Goal: Task Accomplishment & Management: Manage account settings

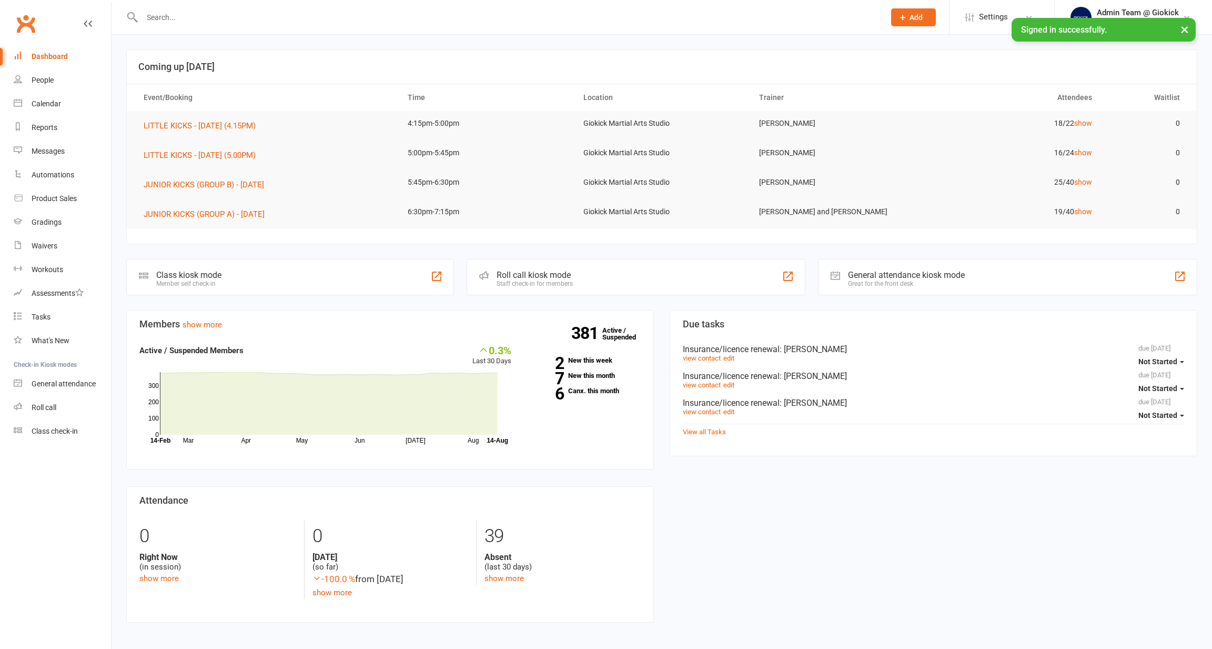
click at [262, 17] on input "text" at bounding box center [508, 17] width 739 height 15
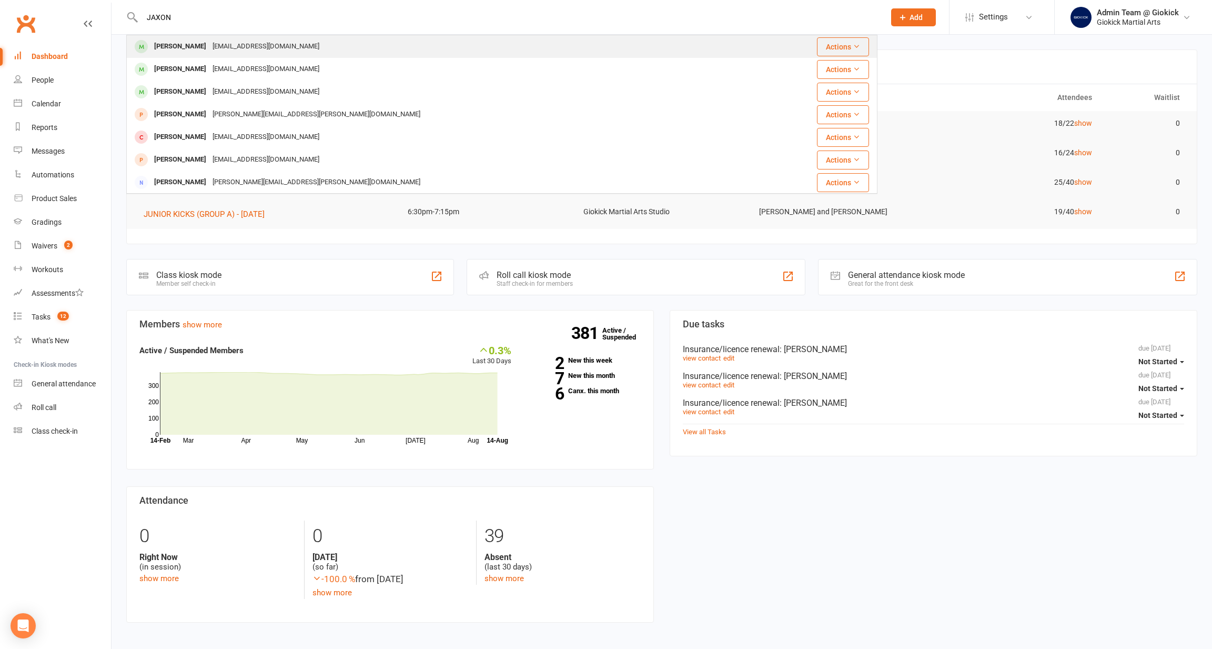
type input "JAXON"
click at [209, 47] on div "[EMAIL_ADDRESS][DOMAIN_NAME]" at bounding box center [265, 46] width 113 height 15
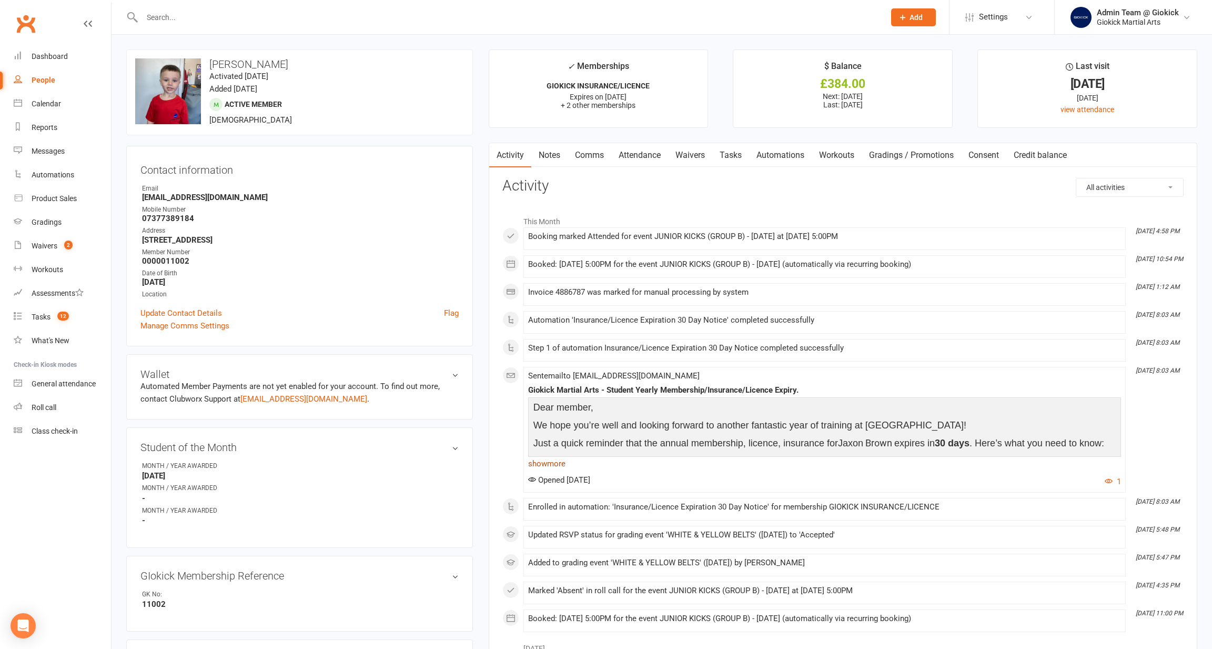
click at [550, 462] on link "show more" at bounding box center [824, 463] width 593 height 15
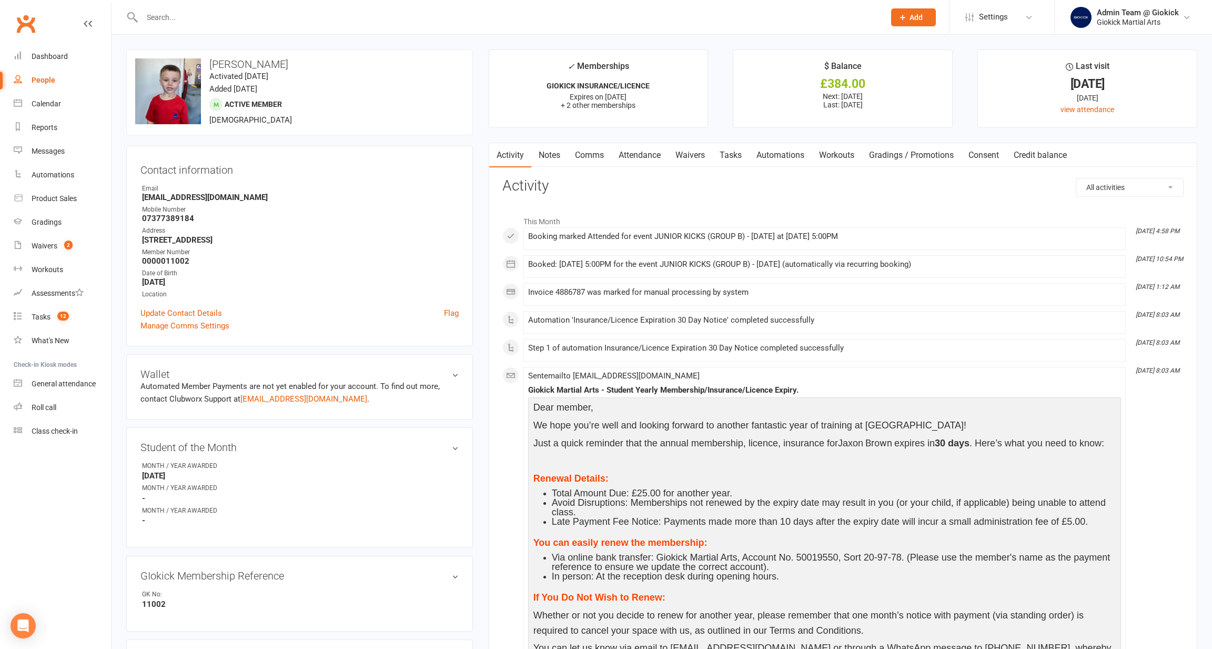
click at [163, 17] on input "text" at bounding box center [508, 17] width 739 height 15
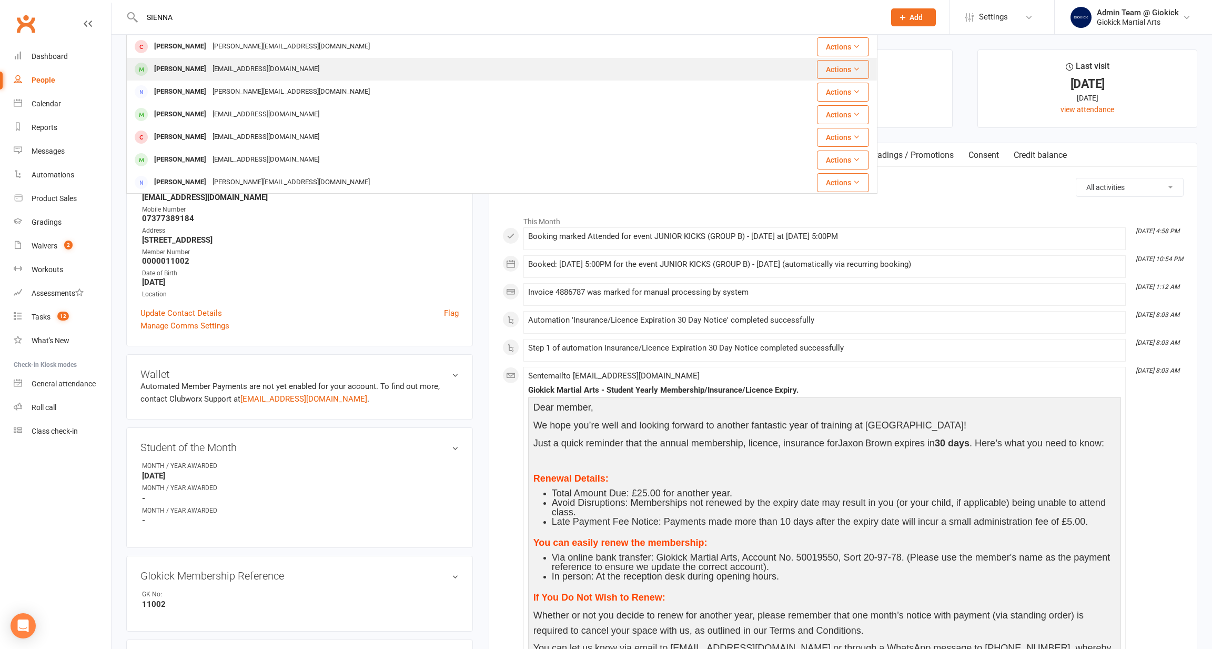
type input "SIENNA"
click at [198, 75] on div "[PERSON_NAME]" at bounding box center [180, 69] width 58 height 15
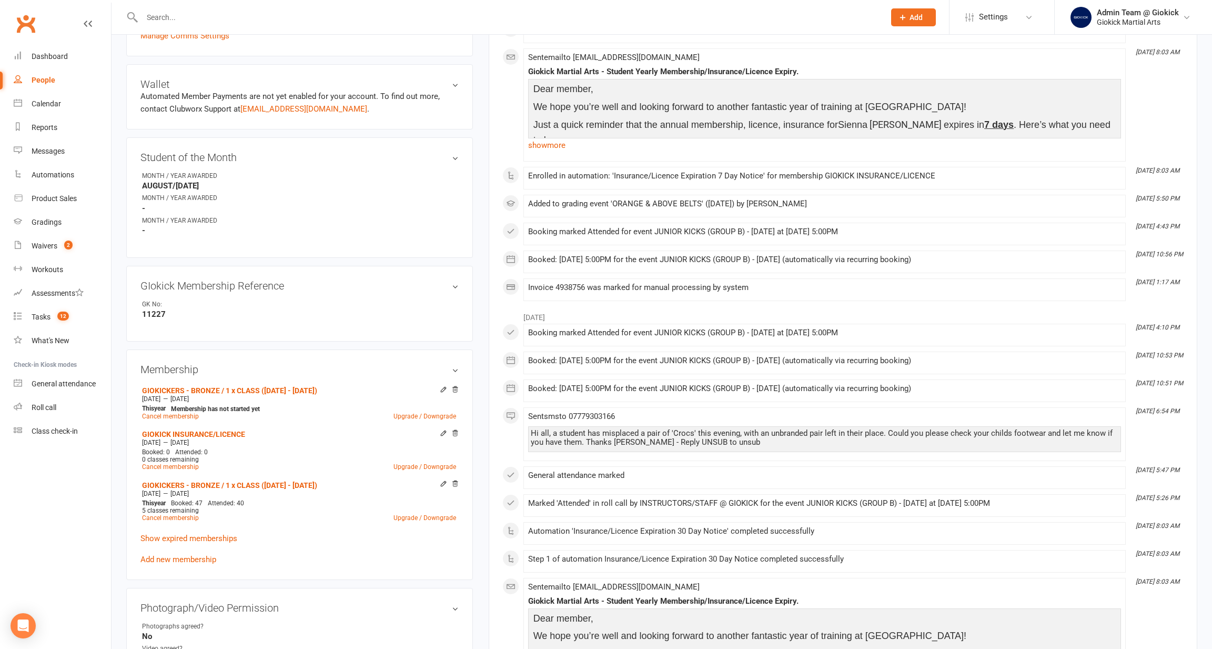
scroll to position [318, 0]
click at [552, 146] on link "show more" at bounding box center [824, 145] width 593 height 15
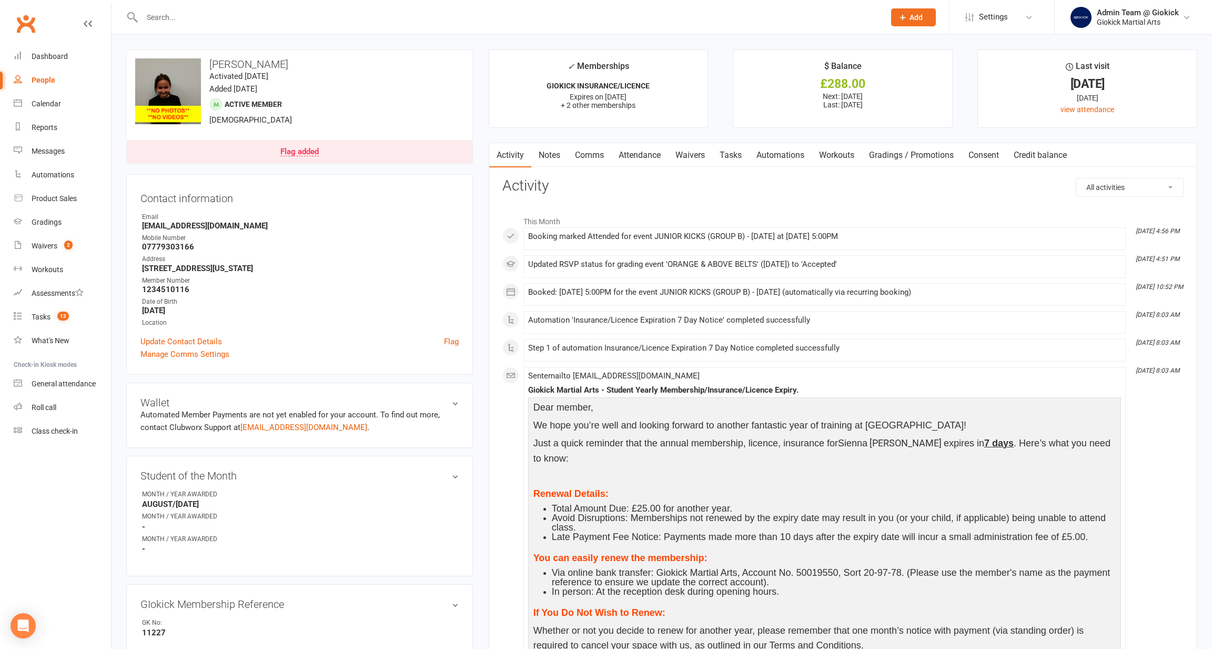
scroll to position [0, 0]
click at [166, 25] on div at bounding box center [501, 17] width 751 height 34
click at [167, 22] on input "text" at bounding box center [508, 17] width 739 height 15
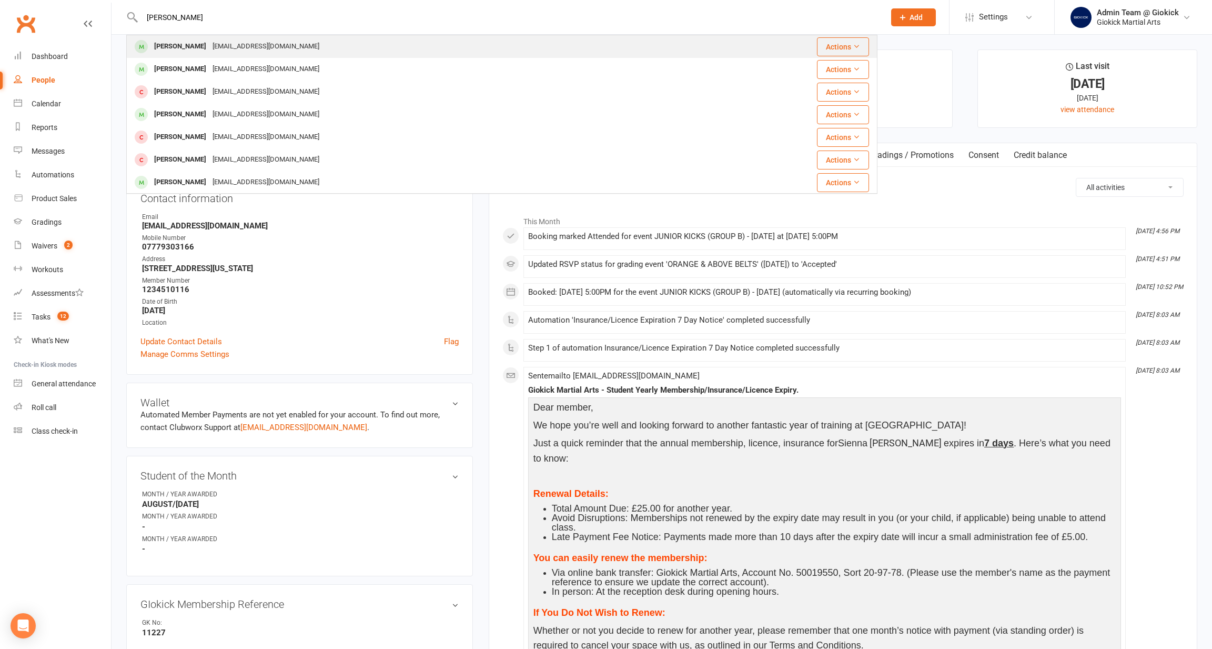
type input "[PERSON_NAME]"
click at [177, 51] on div "[PERSON_NAME]" at bounding box center [180, 46] width 58 height 15
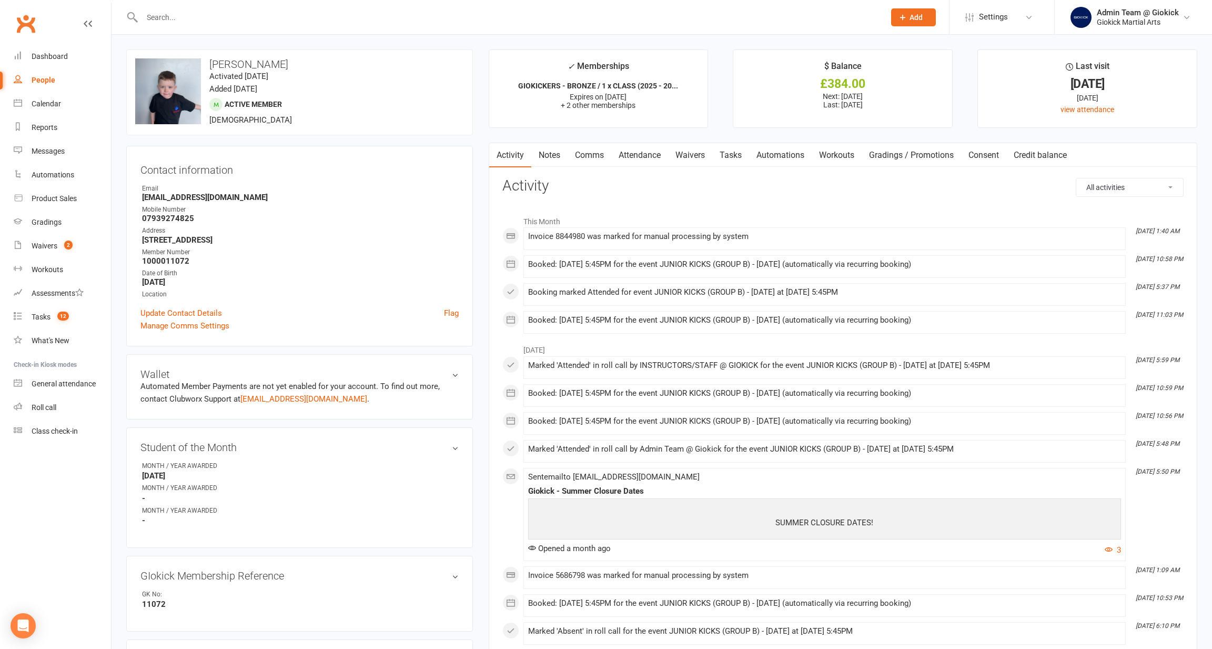
click at [172, 25] on div at bounding box center [501, 17] width 751 height 34
click at [170, 17] on input "text" at bounding box center [508, 17] width 739 height 15
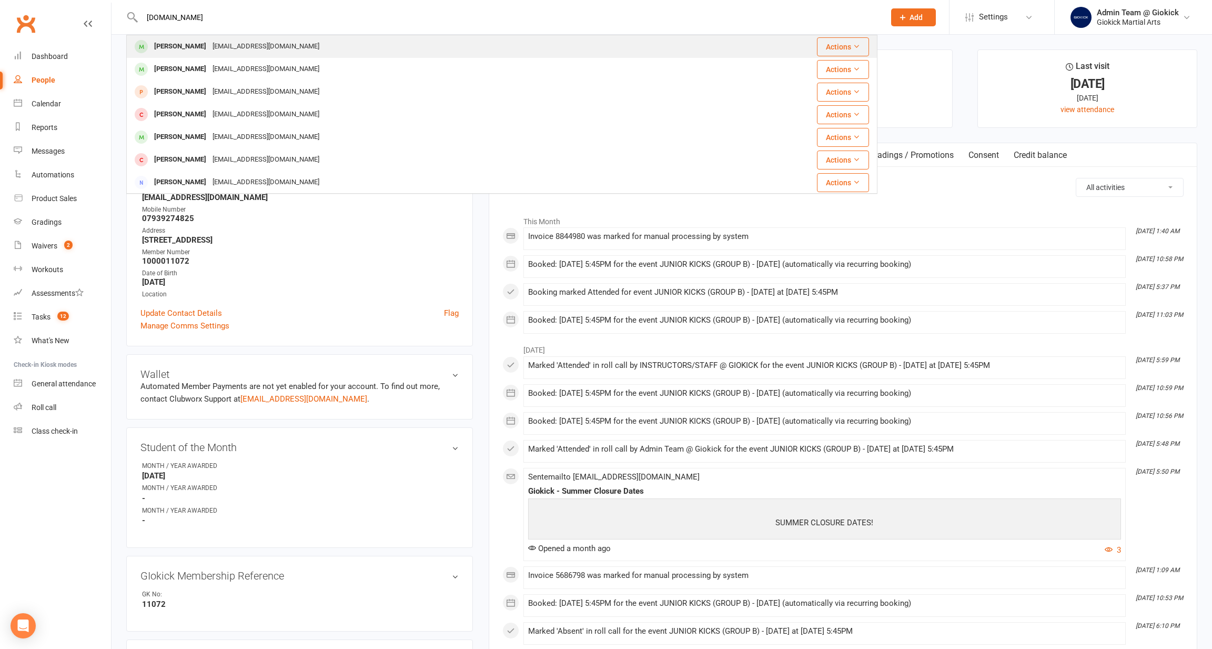
type input "[DOMAIN_NAME]"
click at [173, 42] on div "[PERSON_NAME]" at bounding box center [180, 46] width 58 height 15
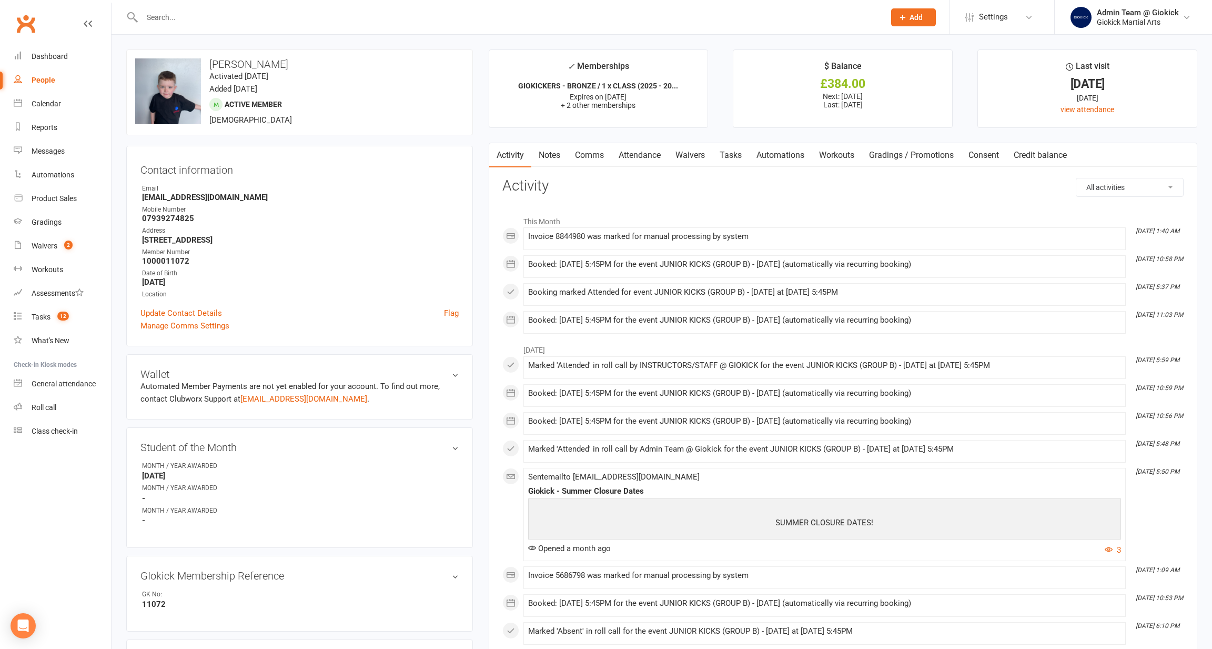
click at [170, 22] on input "text" at bounding box center [508, 17] width 739 height 15
click at [40, 218] on div "Gradings" at bounding box center [47, 222] width 30 height 8
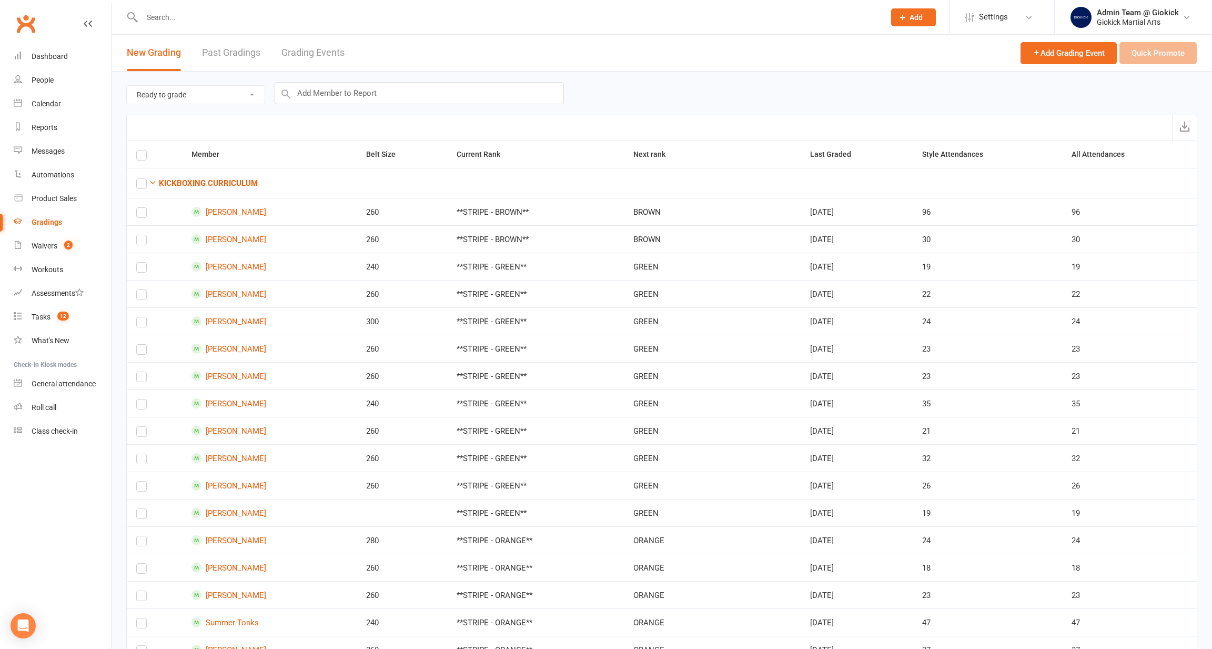
click at [292, 59] on link "Grading Events" at bounding box center [313, 53] width 63 height 36
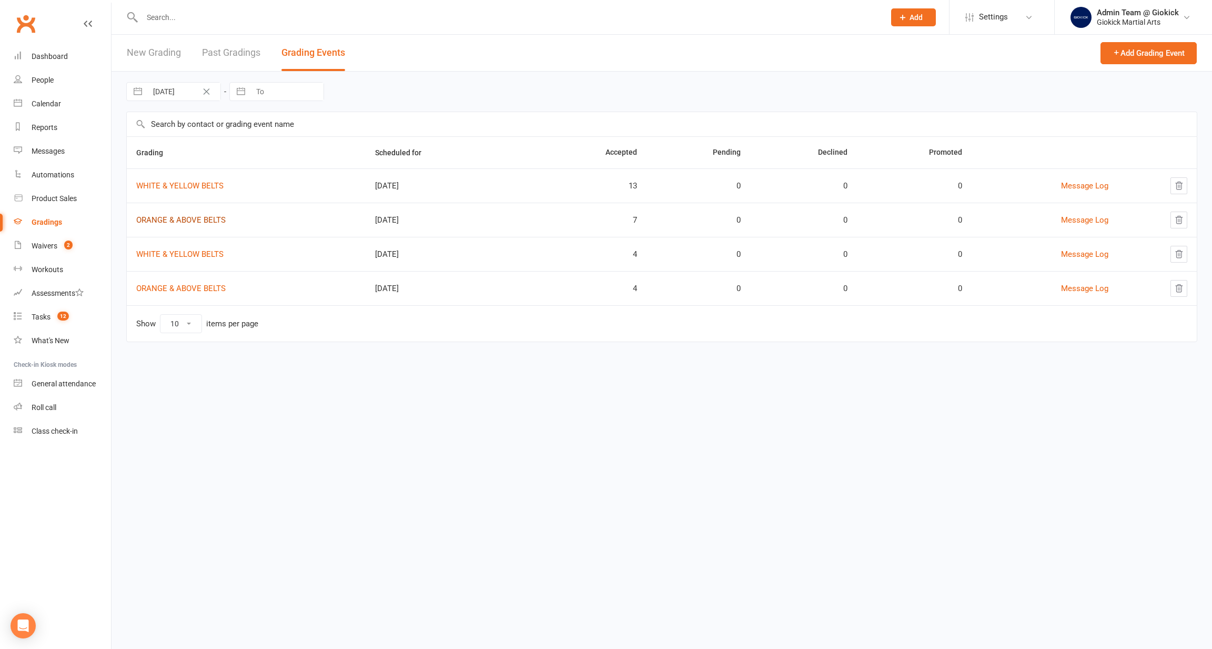
click at [190, 219] on link "ORANGE & ABOVE BELTS" at bounding box center [180, 219] width 89 height 9
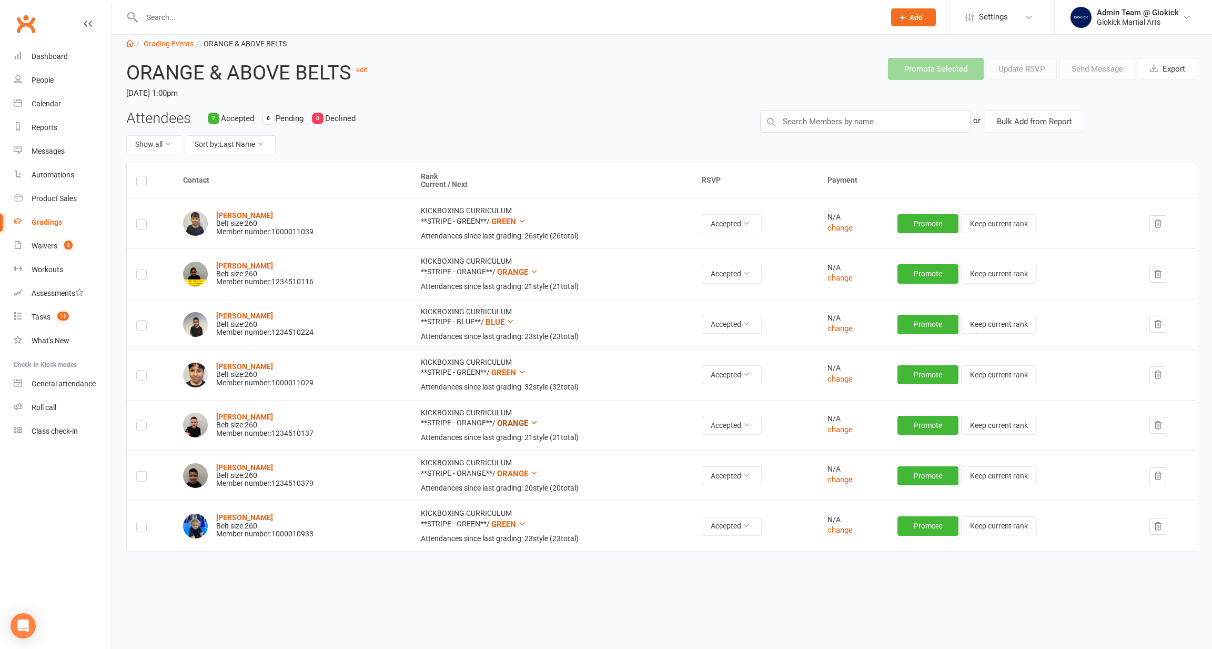
scroll to position [22, 0]
